Goal: Task Accomplishment & Management: Manage account settings

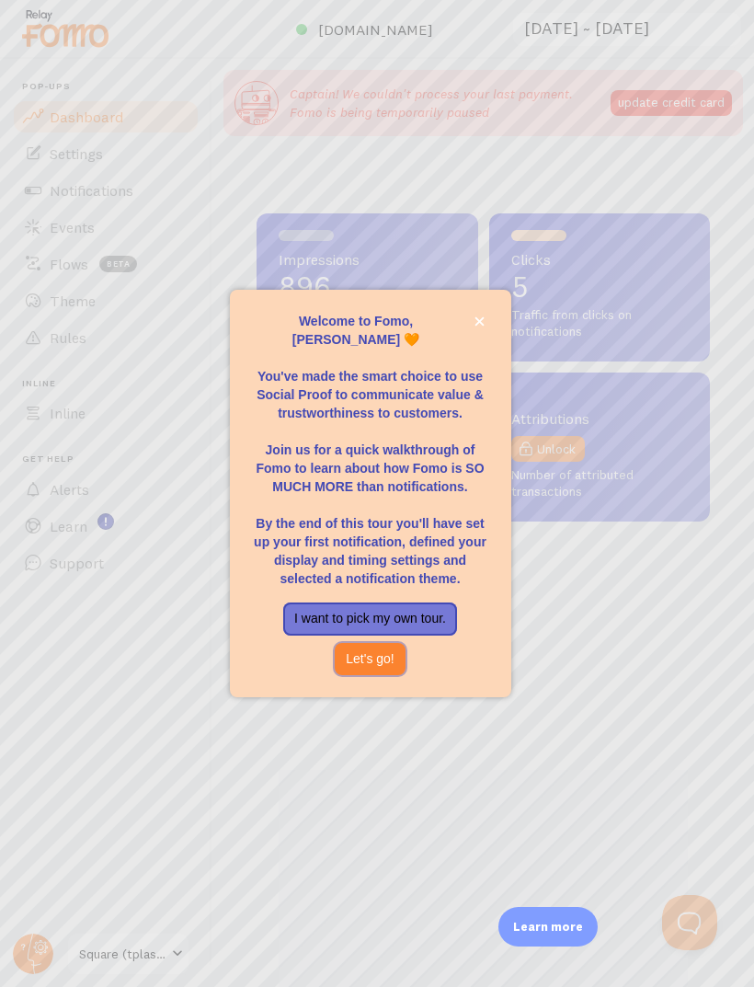
click at [370, 675] on button "Let's go!" at bounding box center [370, 659] width 71 height 33
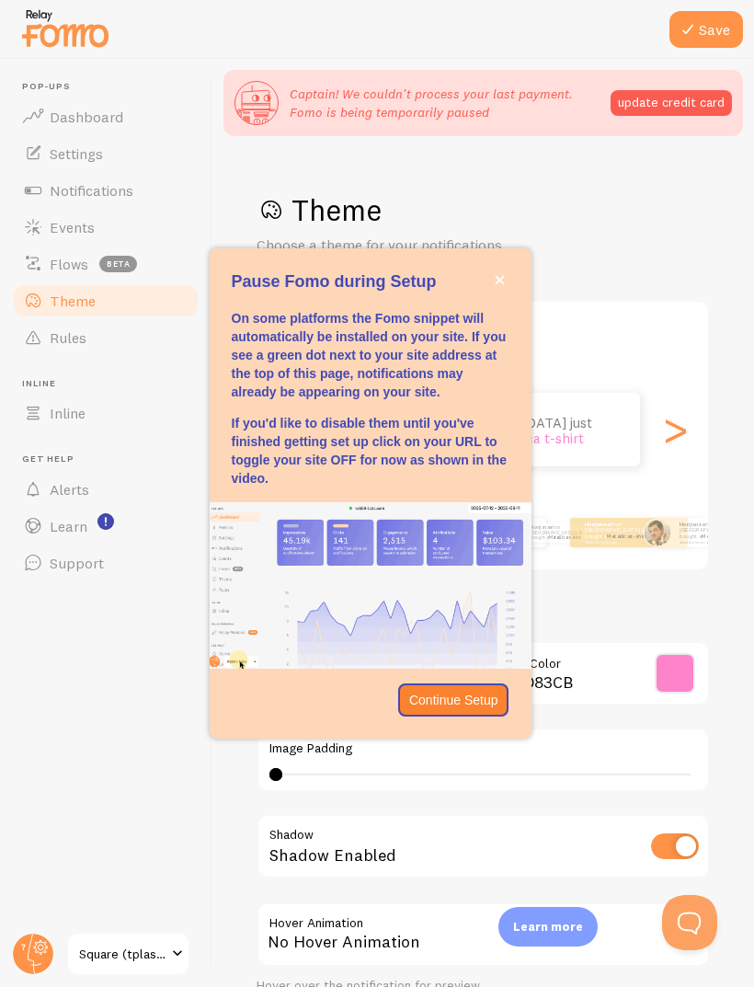
click at [505, 290] on button "close," at bounding box center [499, 279] width 19 height 19
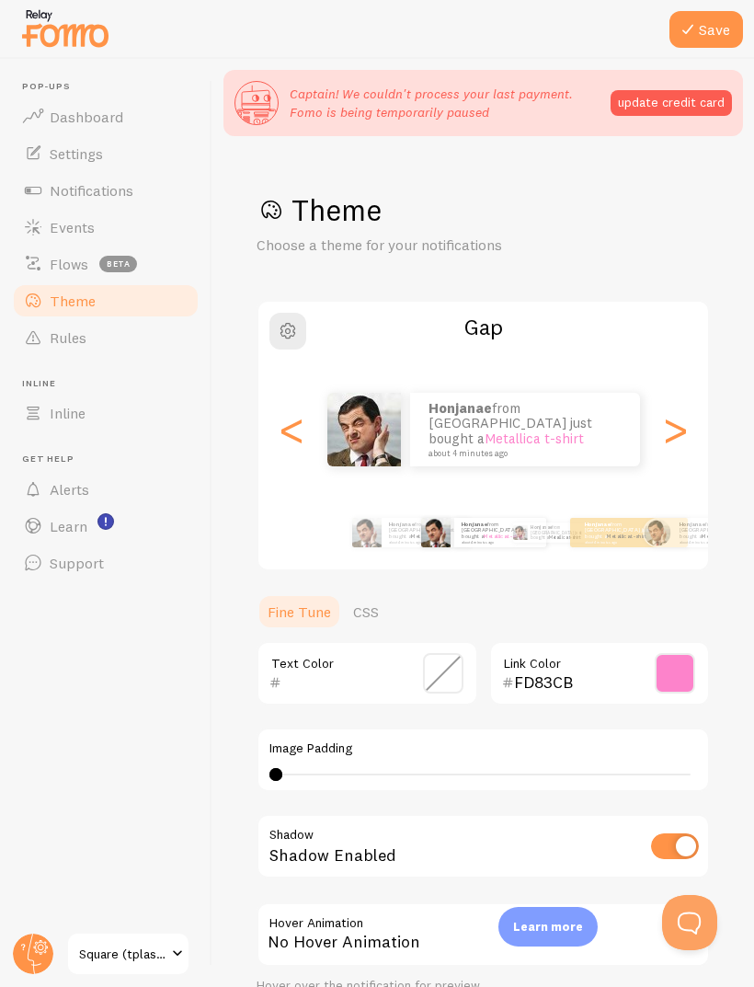
click at [120, 935] on link "Square (tplashsupply)" at bounding box center [128, 954] width 124 height 44
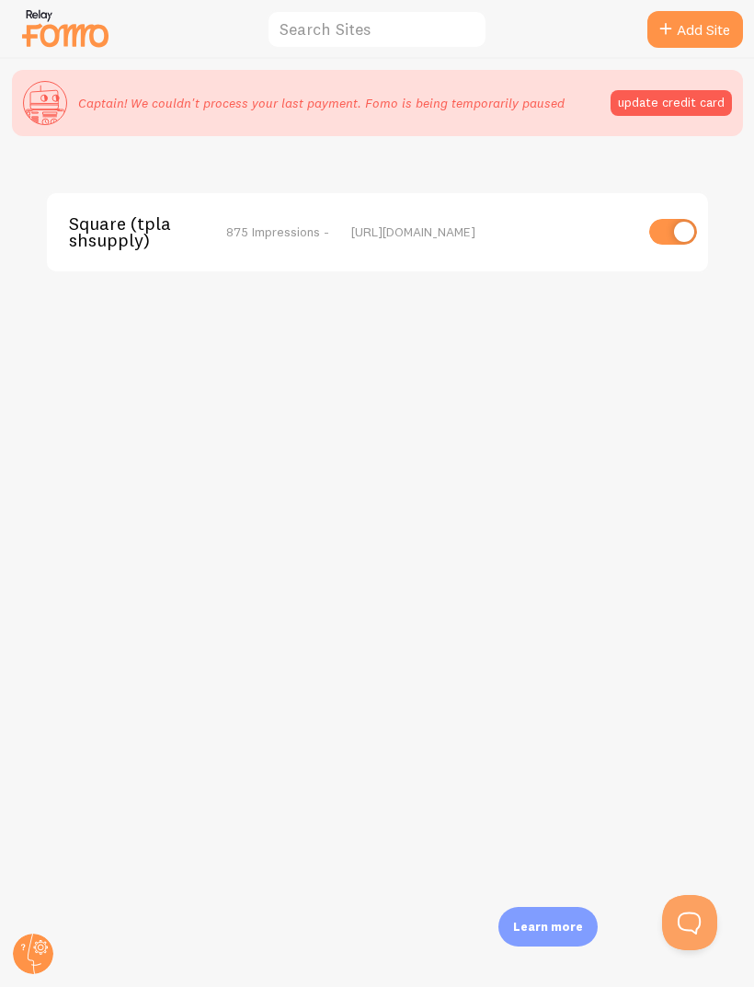
click at [48, 957] on circle at bounding box center [33, 954] width 40 height 40
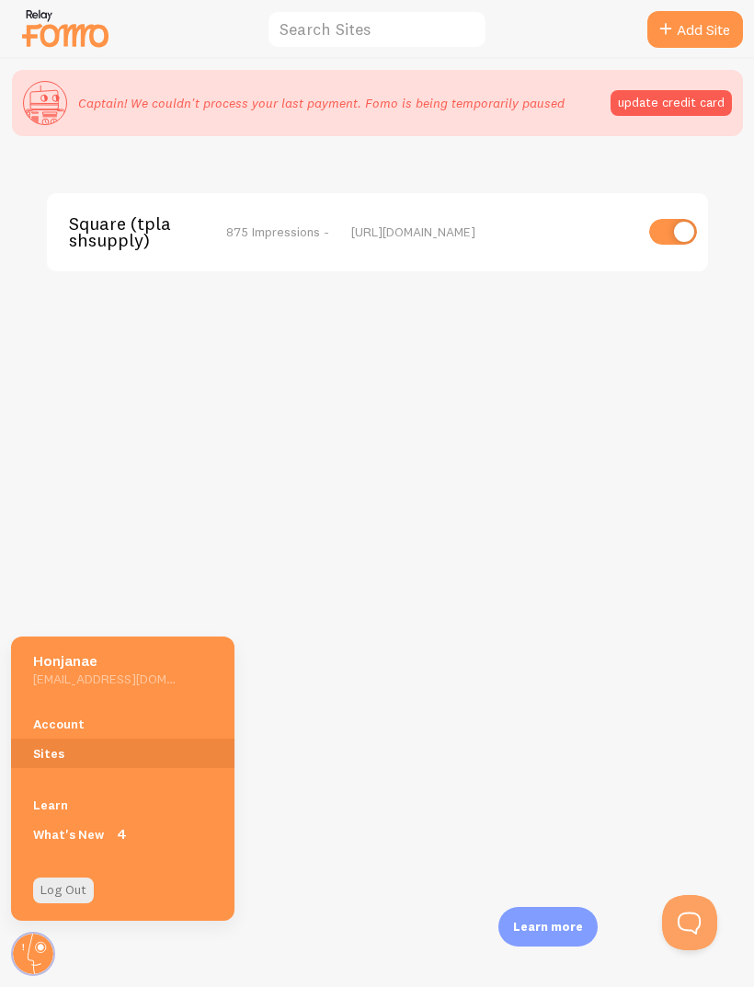
click at [53, 719] on link "Account" at bounding box center [122, 723] width 223 height 29
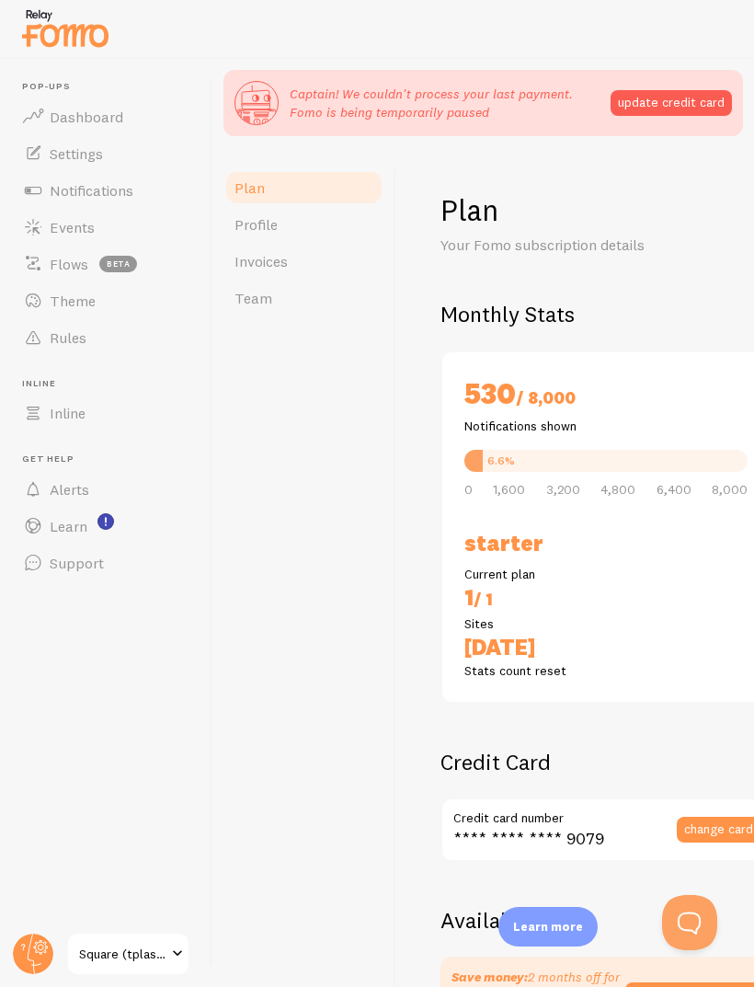
checkbox input "true"
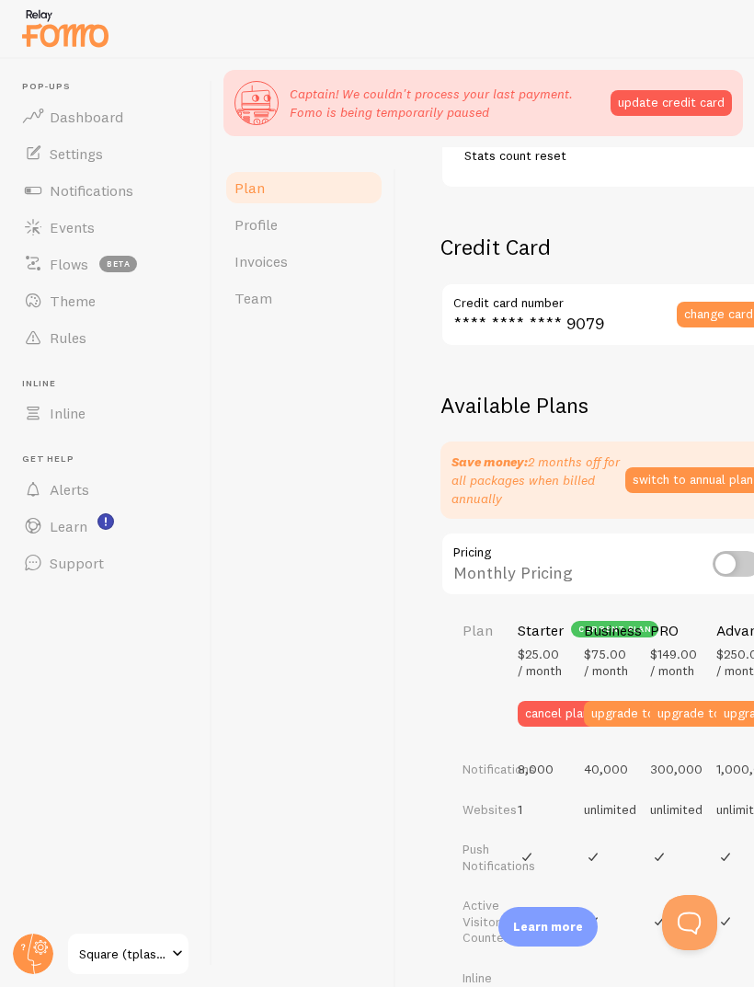
scroll to position [522, 0]
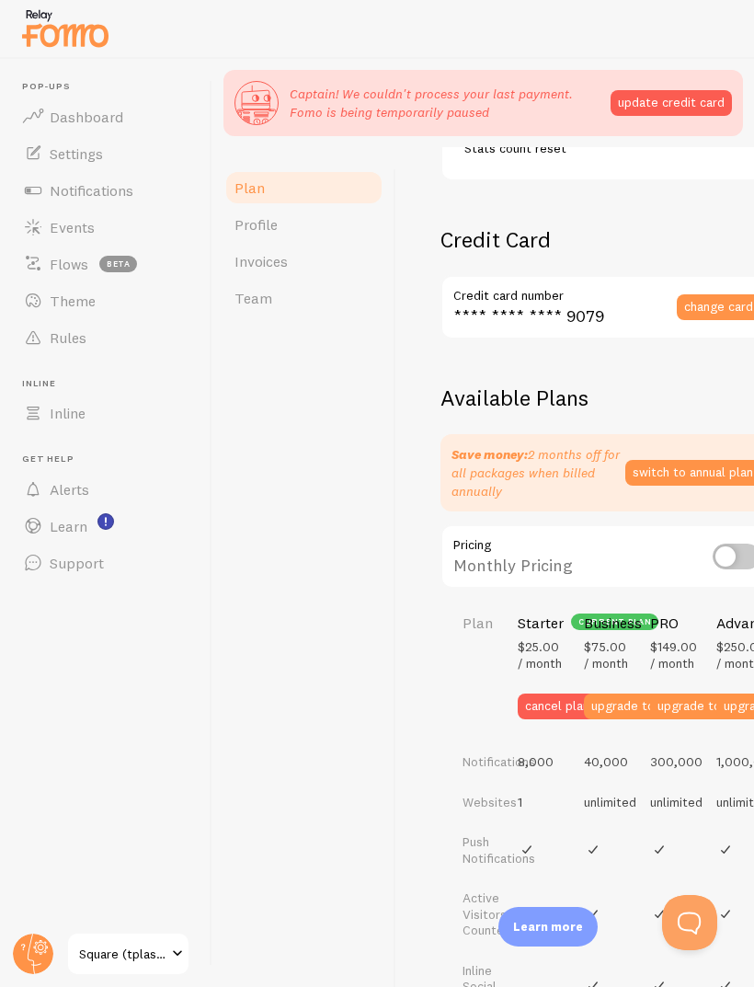
click at [727, 544] on input "checkbox" at bounding box center [737, 557] width 48 height 26
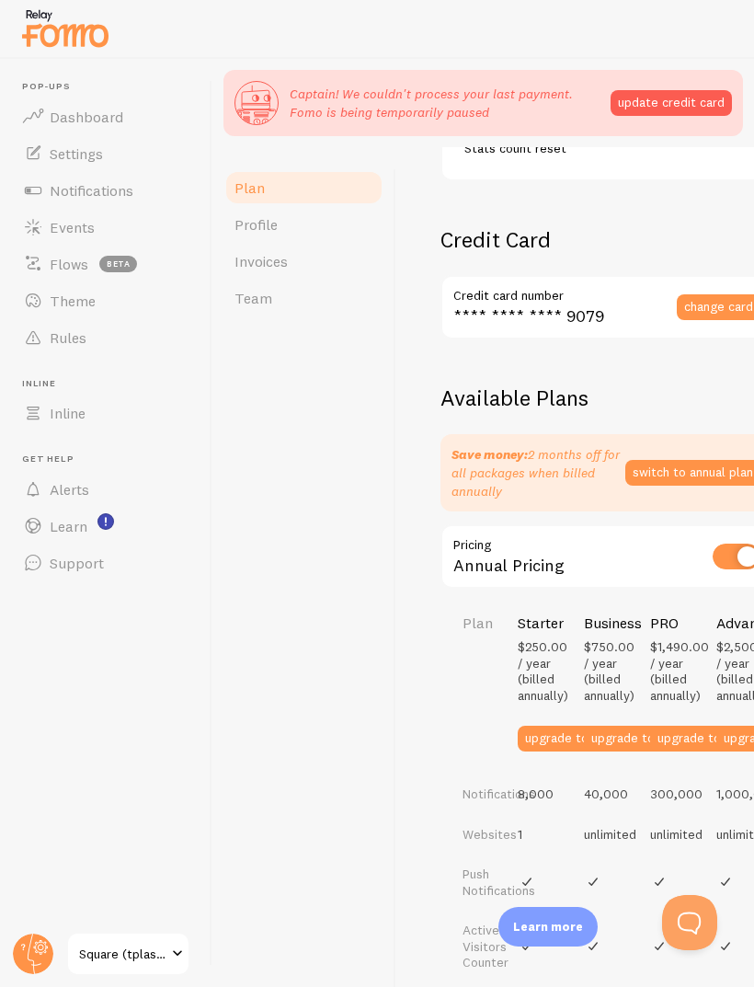
click at [743, 544] on input "checkbox" at bounding box center [737, 557] width 48 height 26
checkbox input "false"
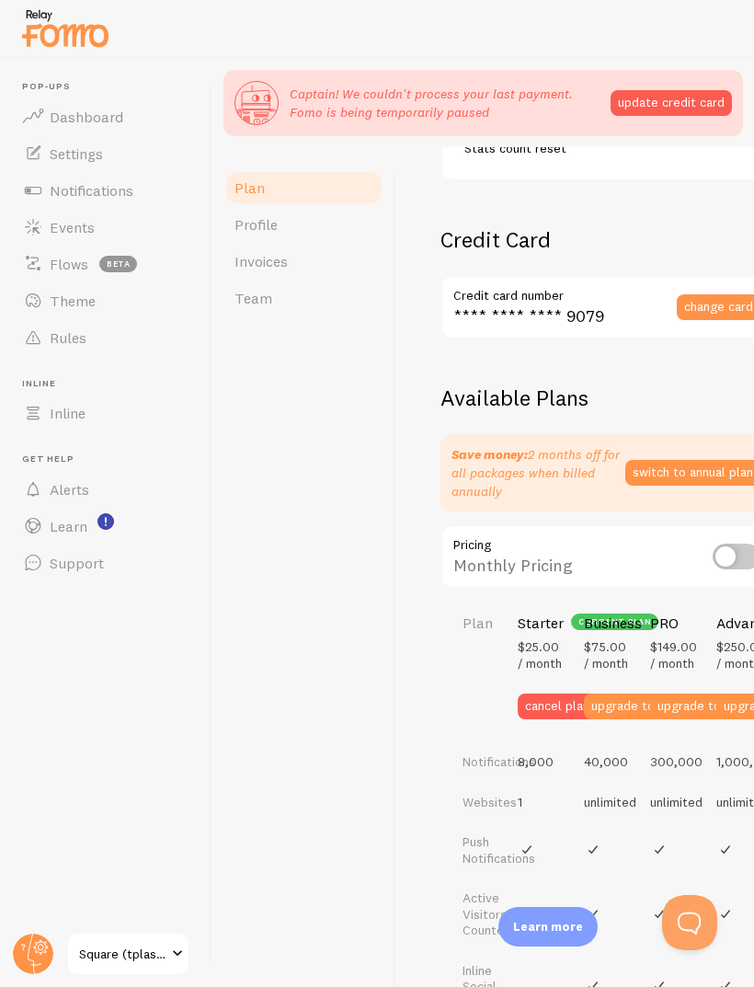
click at [564, 705] on button "cancel plan" at bounding box center [557, 706] width 79 height 26
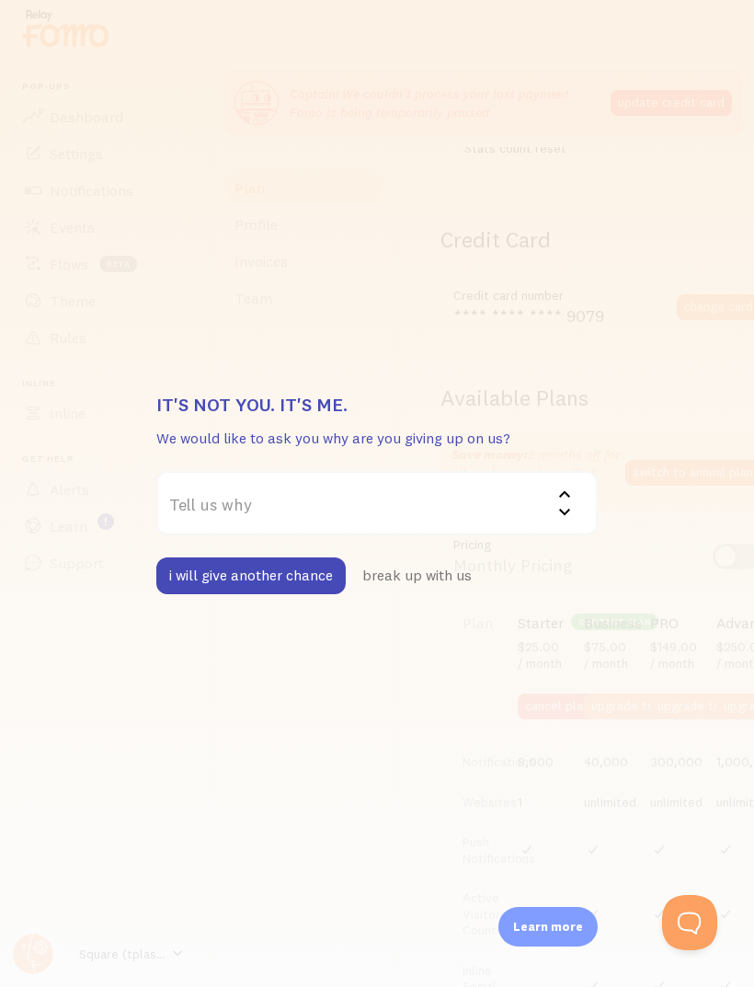
click at [234, 565] on button "i will give another chance" at bounding box center [250, 575] width 189 height 37
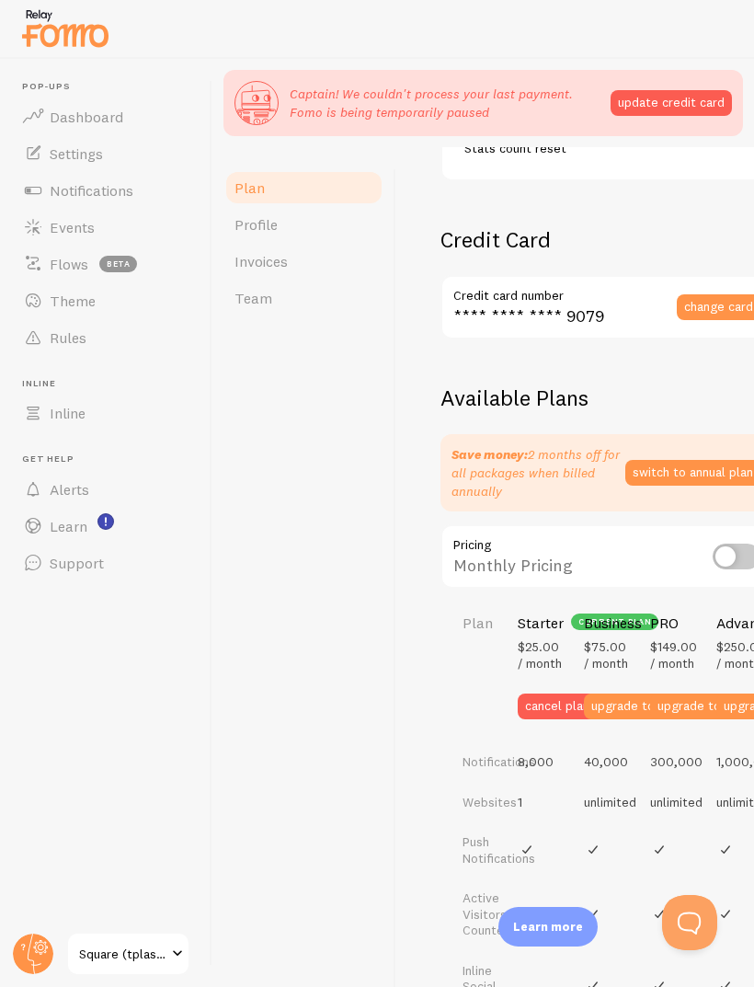
click at [558, 718] on button "cancel plan" at bounding box center [557, 706] width 79 height 26
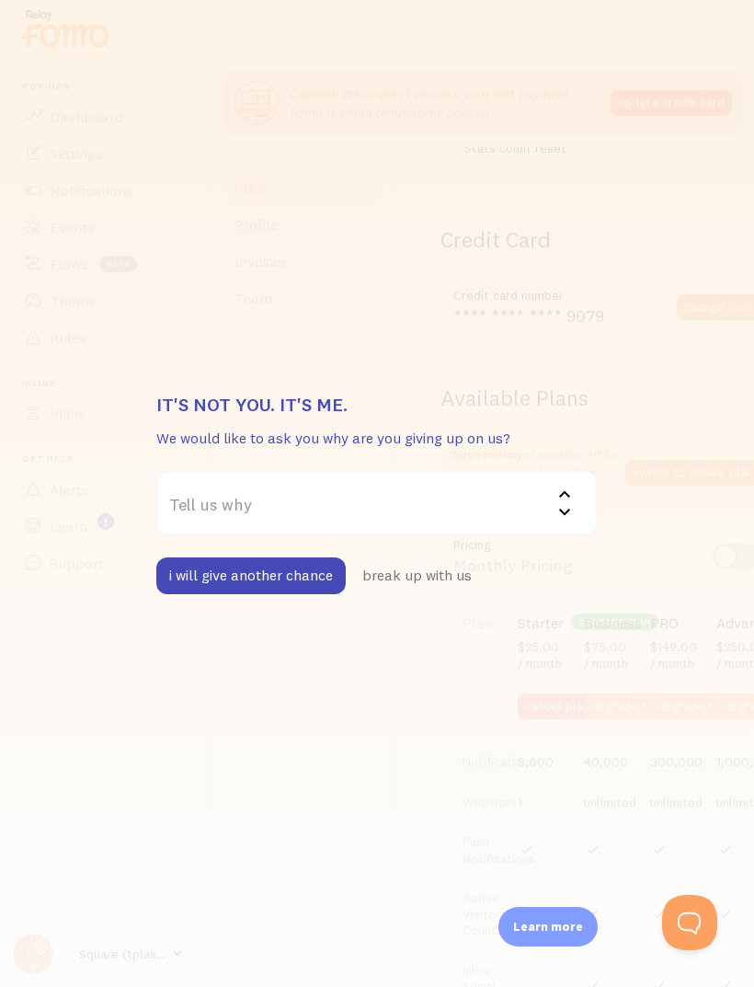
click at [416, 570] on button "break up with us" at bounding box center [417, 575] width 135 height 37
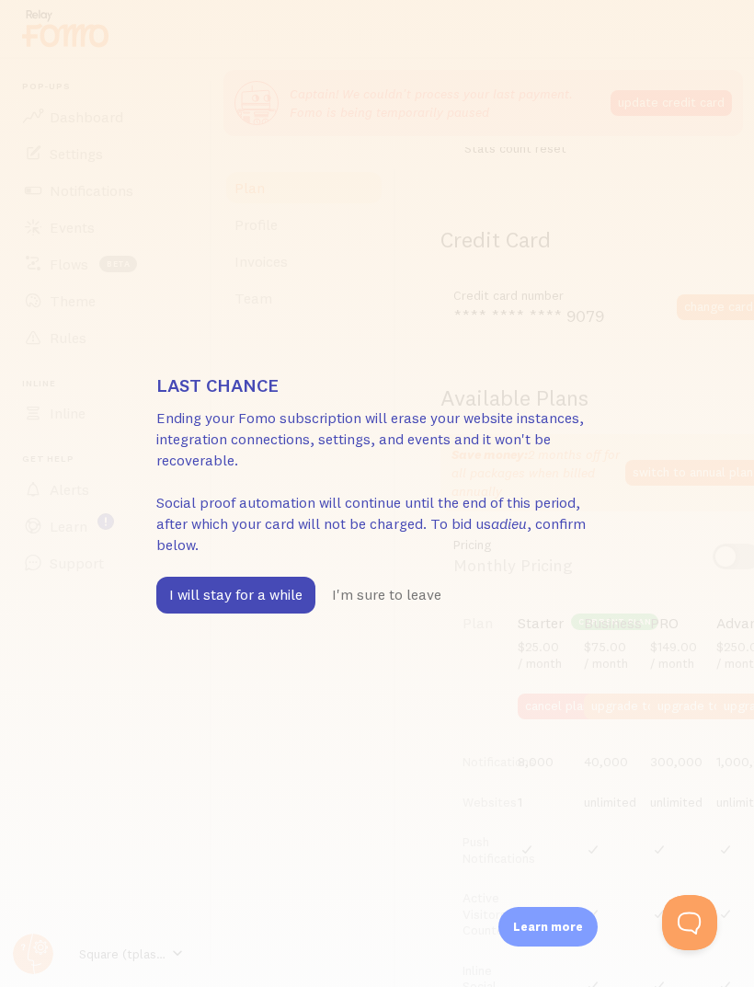
click at [240, 588] on button "I will stay for a while" at bounding box center [235, 595] width 159 height 37
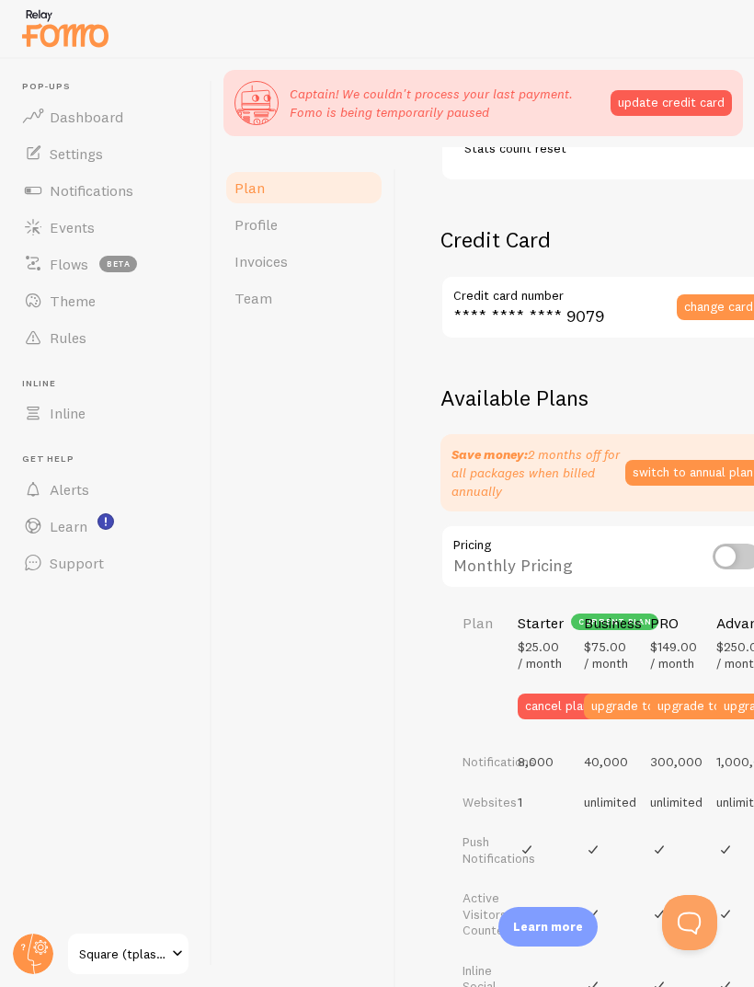
click at [570, 716] on button "cancel plan" at bounding box center [557, 706] width 79 height 26
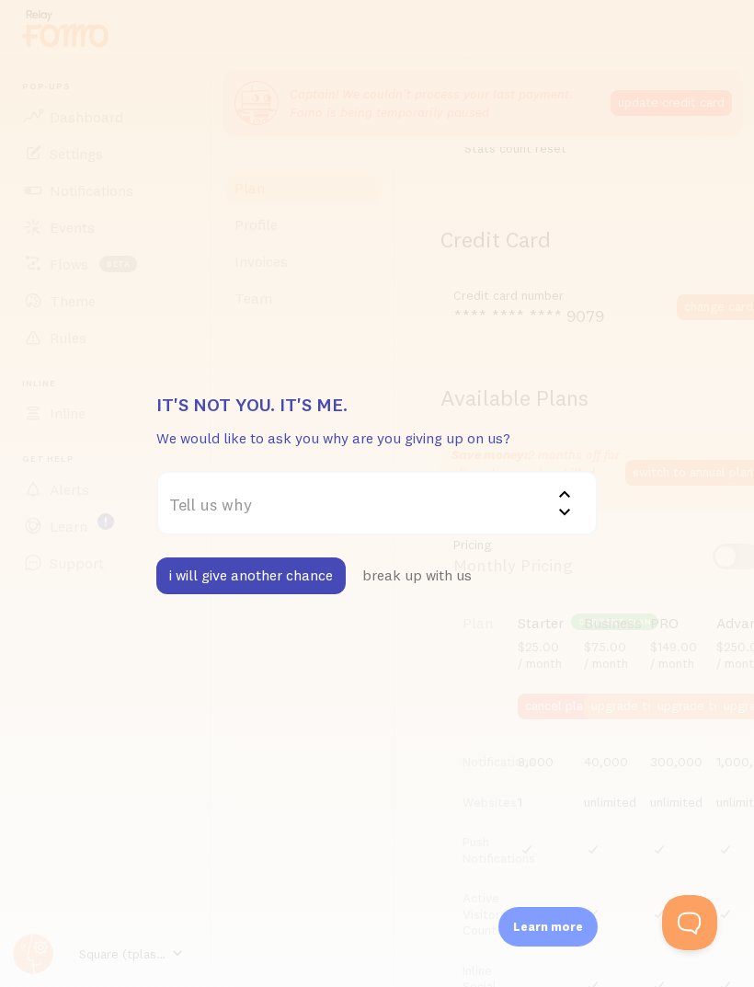
click at [201, 492] on label "Tell us why" at bounding box center [376, 503] width 441 height 64
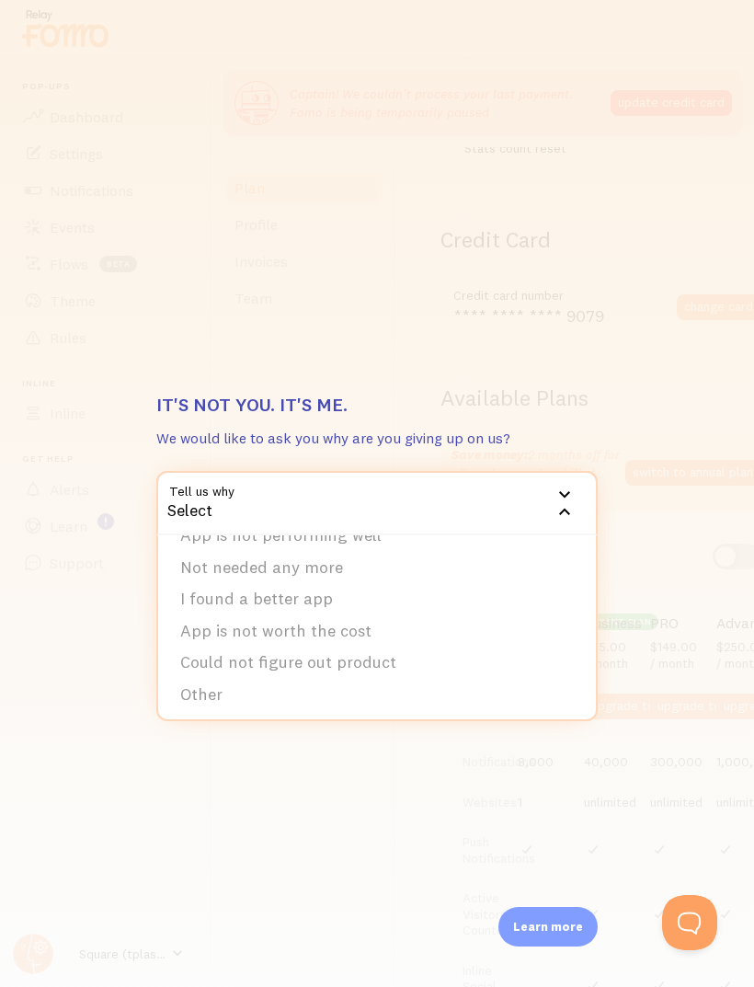
scroll to position [57, 0]
click at [210, 628] on li "App is not worth the cost" at bounding box center [377, 632] width 438 height 32
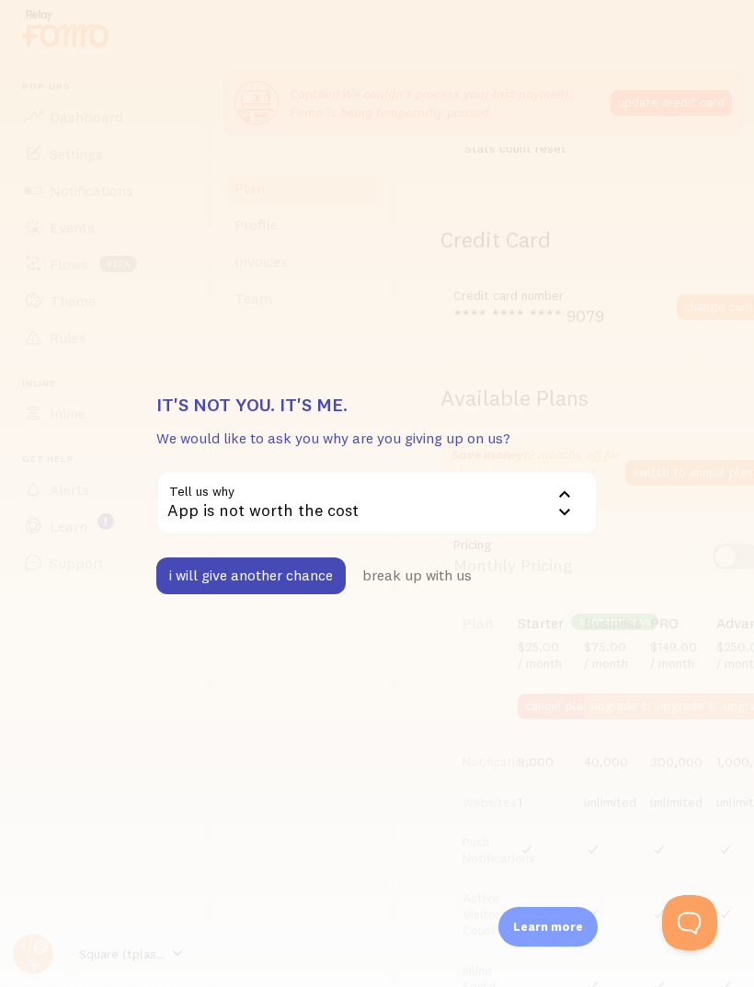
click at [419, 560] on button "break up with us" at bounding box center [417, 575] width 135 height 37
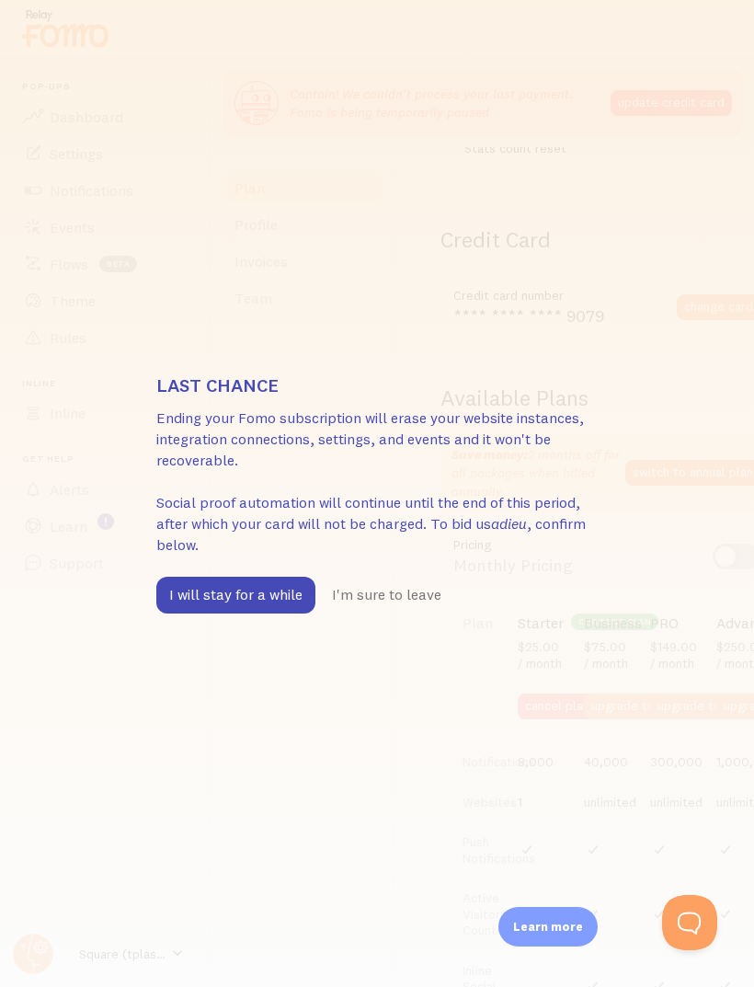
click at [211, 602] on button "I will stay for a while" at bounding box center [235, 595] width 159 height 37
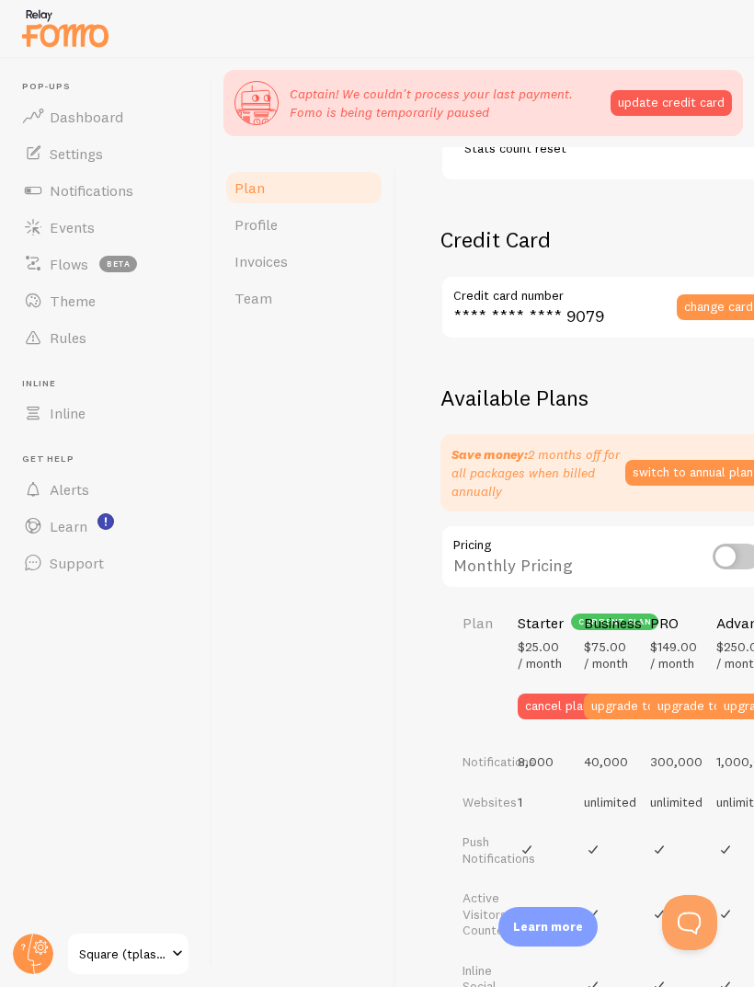
click at [73, 577] on link "Support" at bounding box center [105, 562] width 189 height 37
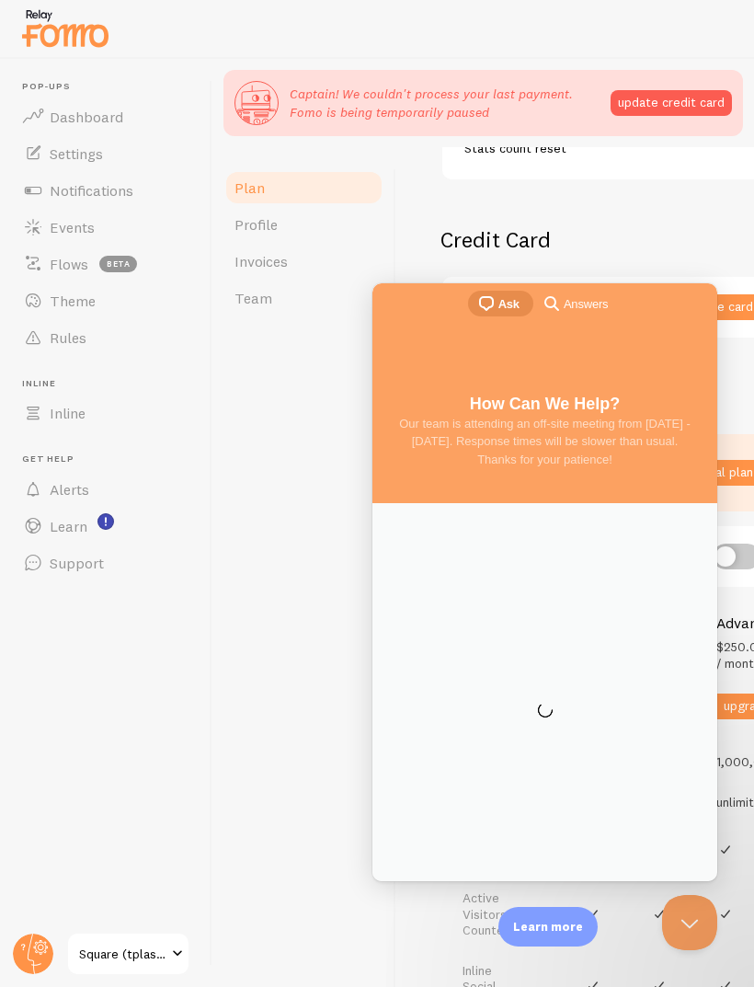
scroll to position [0, 0]
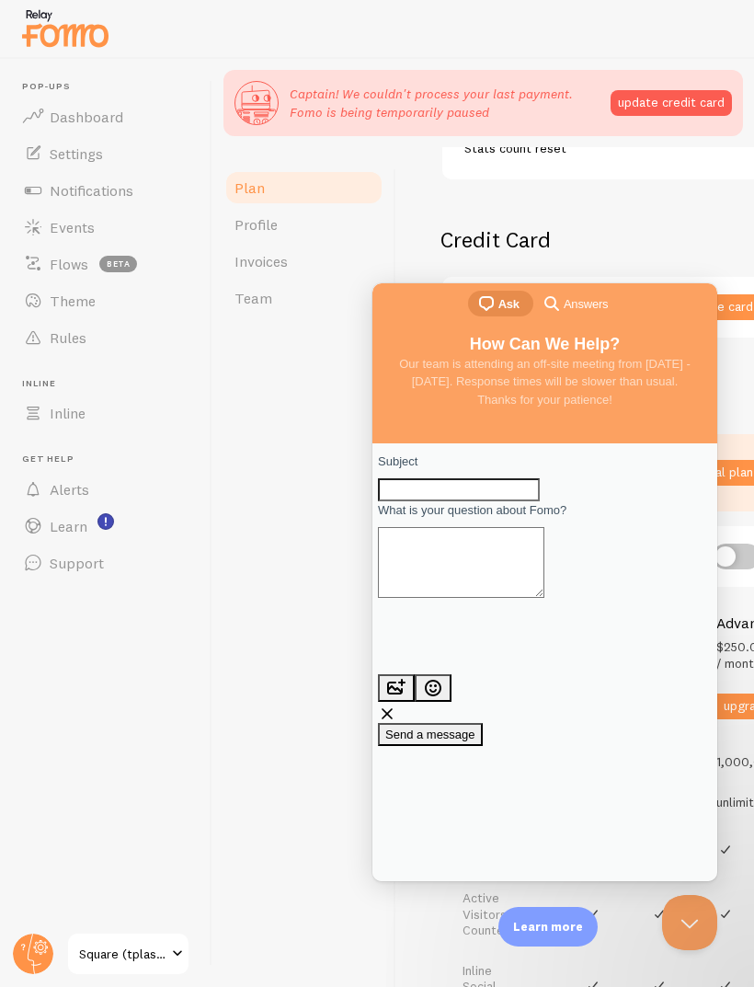
click at [540, 488] on input "Subject" at bounding box center [459, 490] width 162 height 24
type input "My plan"
click at [544, 598] on textarea "What is your question about Fomo?" at bounding box center [461, 562] width 166 height 71
click at [431, 561] on textarea "So last time I was going to e" at bounding box center [461, 562] width 166 height 71
click at [437, 571] on textarea "So last time I was going to e" at bounding box center [461, 562] width 166 height 71
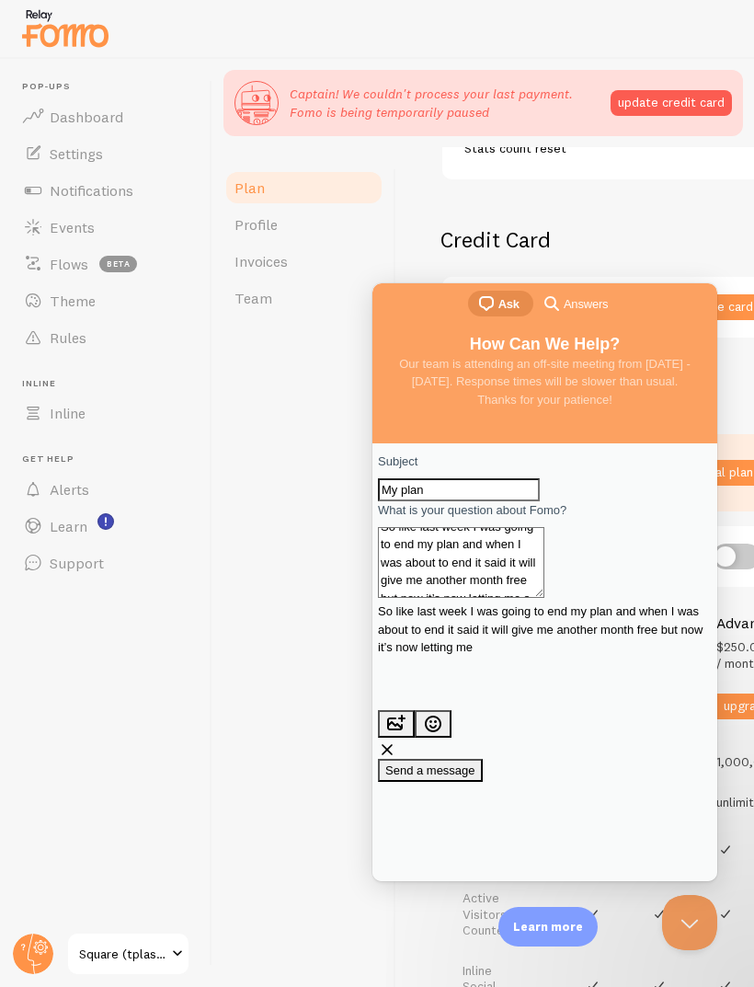
scroll to position [9, 0]
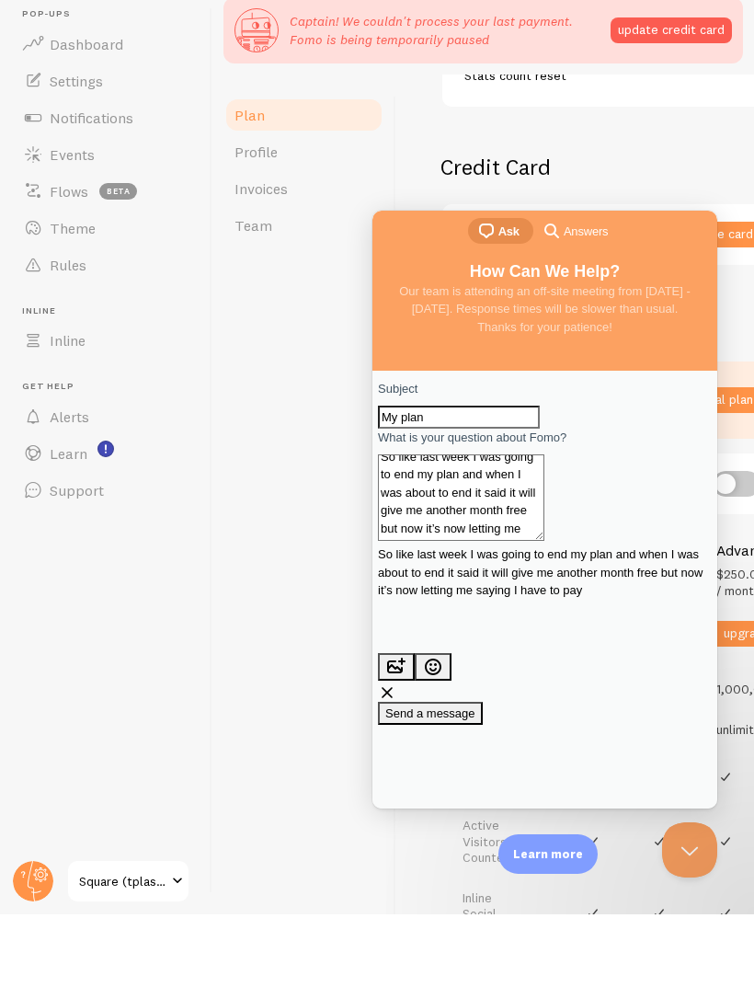
type textarea "So like last week I was going to end my plan and when I was about to end it sai…"
click at [476, 706] on span "Send a message" at bounding box center [430, 713] width 90 height 14
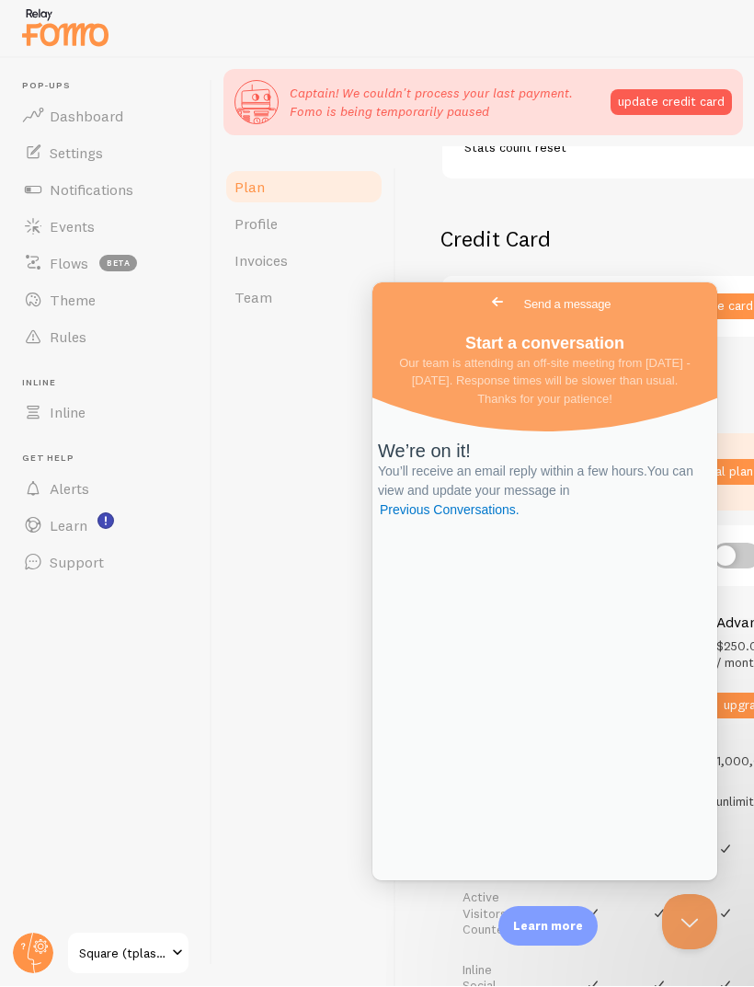
click at [487, 296] on span "Go back" at bounding box center [498, 302] width 22 height 22
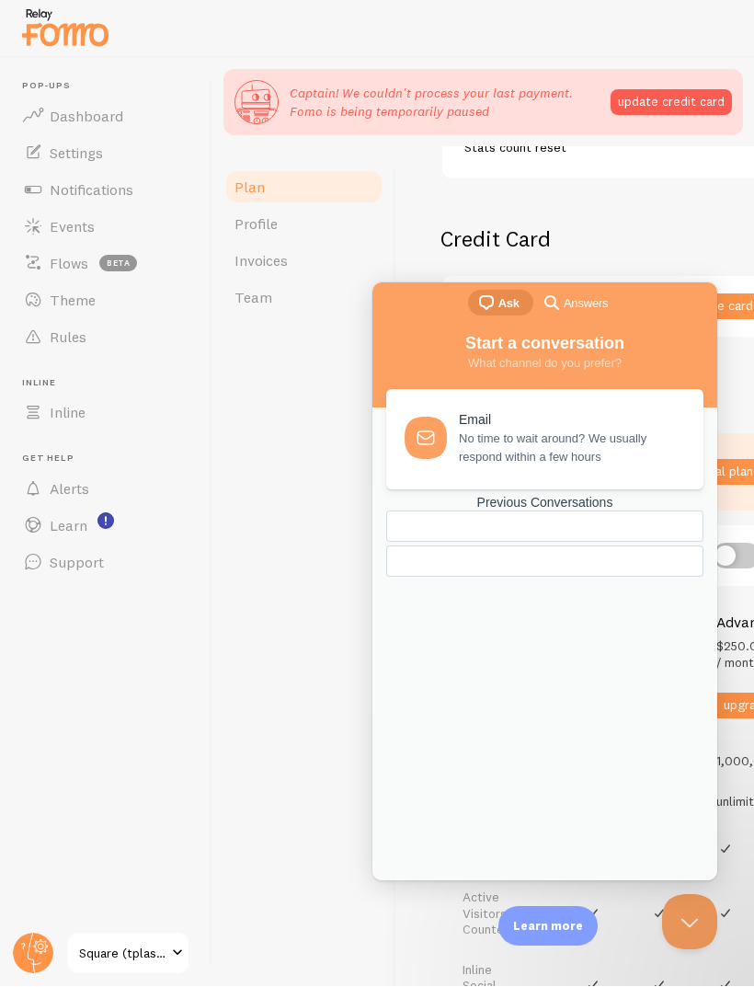
click at [327, 627] on div "Plan Profile Invoices Team" at bounding box center [304, 611] width 184 height 928
